Goal: Task Accomplishment & Management: Manage account settings

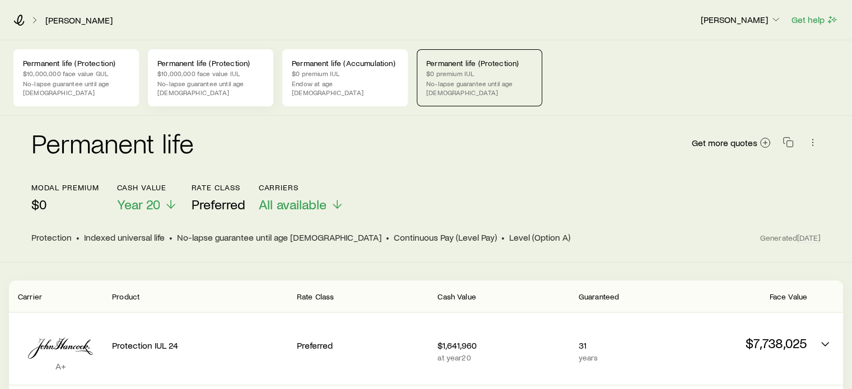
click at [264, 81] on div "Permanent life (Protection) $10,000,000 face value IUL No-lapse guarantee until…" at bounding box center [210, 77] width 125 height 57
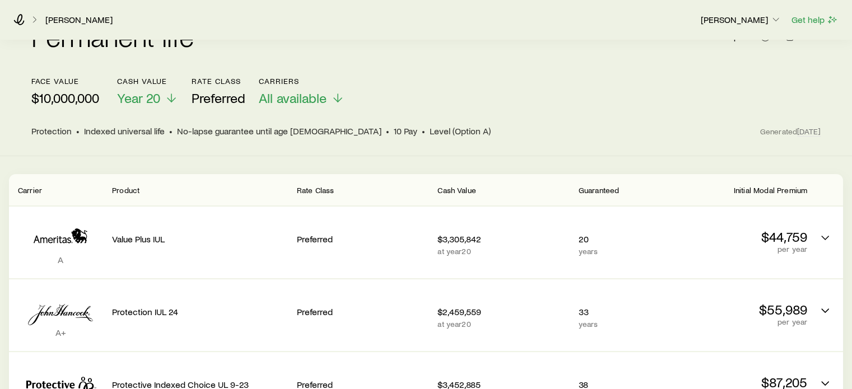
scroll to position [112, 0]
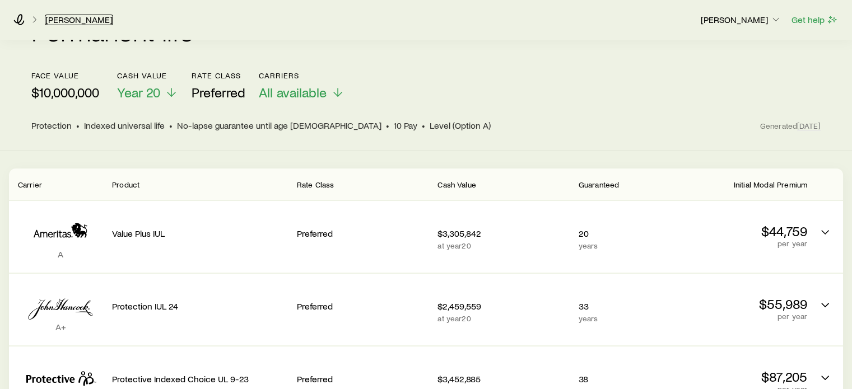
click at [92, 19] on link "[PERSON_NAME]" at bounding box center [79, 20] width 68 height 11
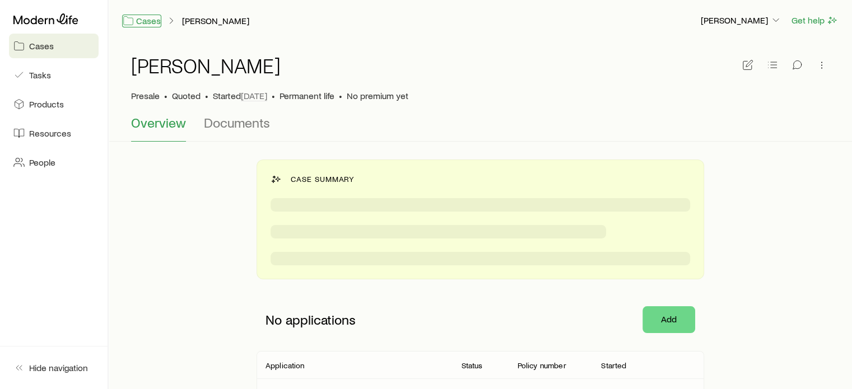
click at [141, 22] on link "Cases" at bounding box center [141, 21] width 39 height 13
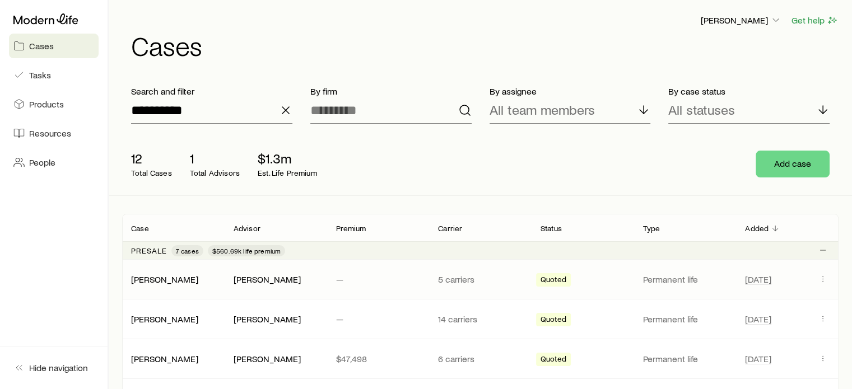
click at [461, 280] on p "5 carriers" at bounding box center [480, 279] width 85 height 11
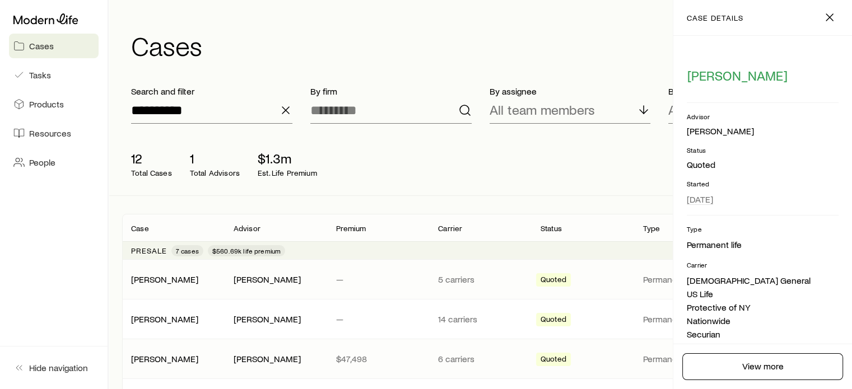
click at [451, 360] on p "6 carriers" at bounding box center [480, 358] width 85 height 11
click at [450, 321] on p "14 carriers" at bounding box center [480, 319] width 85 height 11
click at [147, 309] on div "[PERSON_NAME] [PERSON_NAME] — 14 carriers Quoted Permanent life [DATE]" at bounding box center [480, 319] width 716 height 39
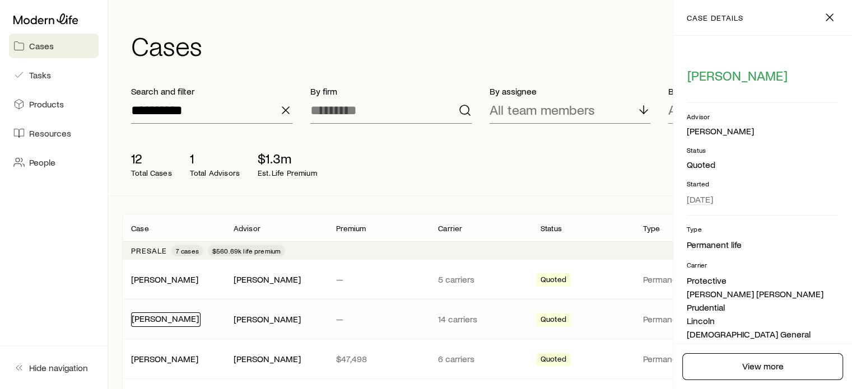
click at [152, 316] on link "[PERSON_NAME]" at bounding box center [165, 318] width 67 height 11
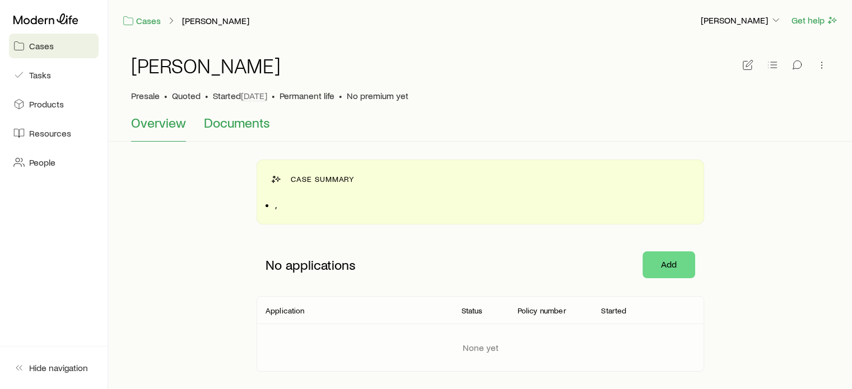
click at [232, 127] on span "Documents" at bounding box center [237, 123] width 66 height 16
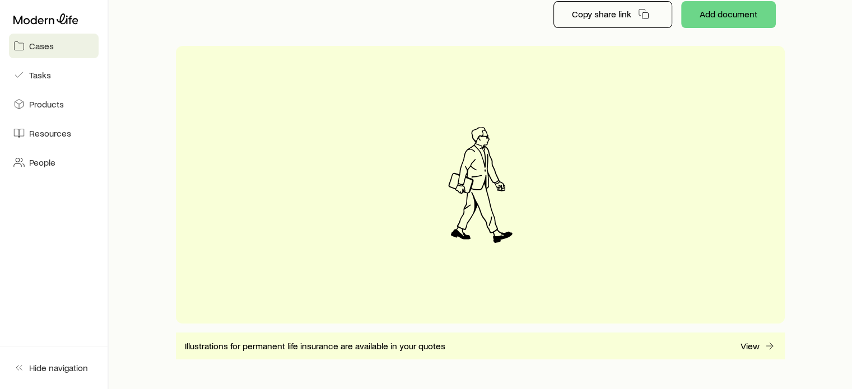
scroll to position [240, 0]
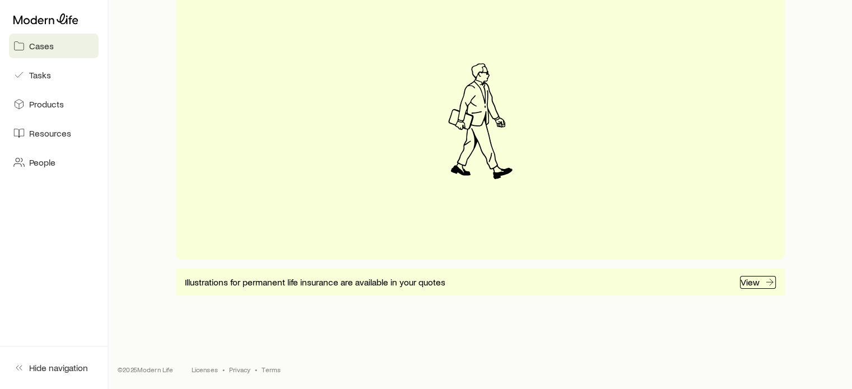
click at [744, 282] on p "View" at bounding box center [749, 282] width 19 height 11
